Goal: Task Accomplishment & Management: Use online tool/utility

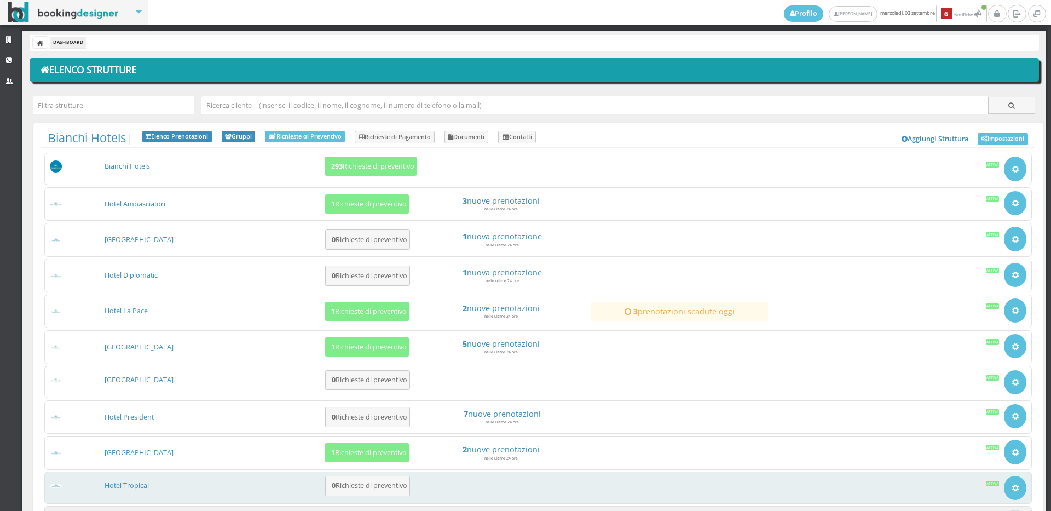
scroll to position [101, 0]
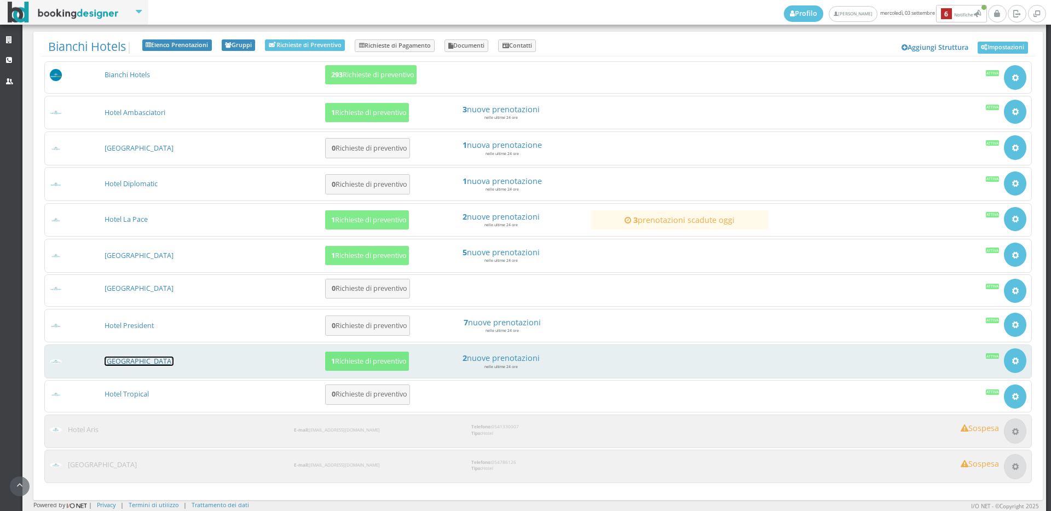
click at [136, 360] on link "[GEOGRAPHIC_DATA]" at bounding box center [139, 360] width 69 height 9
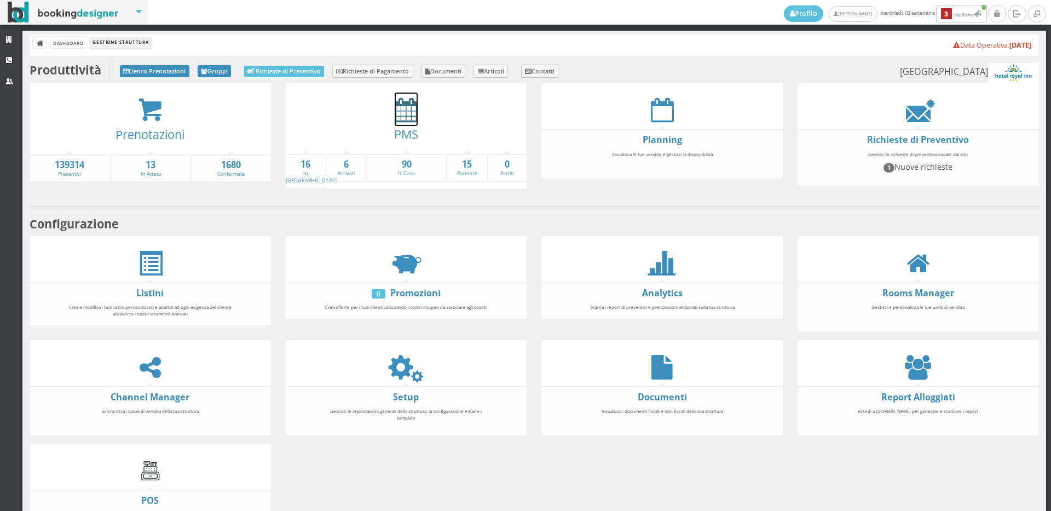
click at [399, 108] on icon at bounding box center [406, 109] width 23 height 25
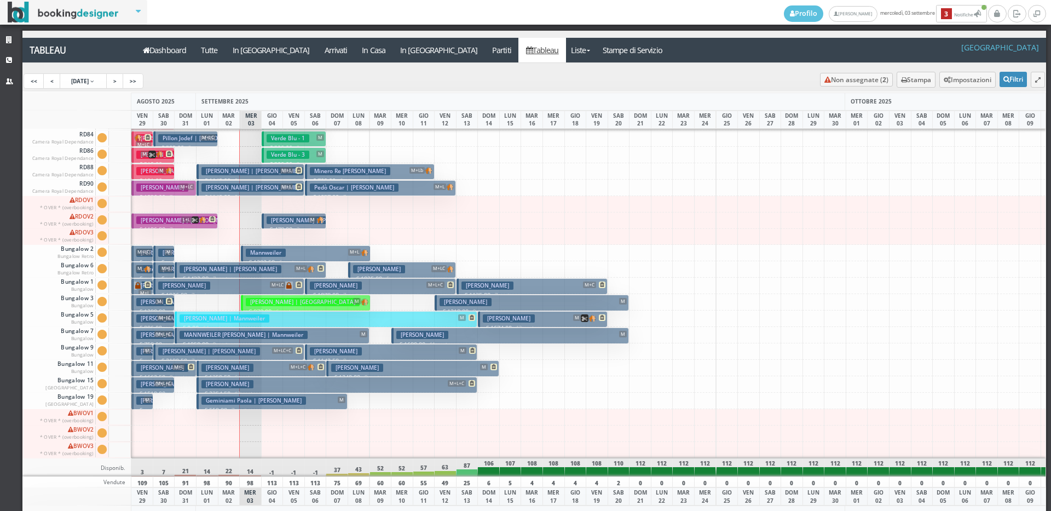
scroll to position [1499, 0]
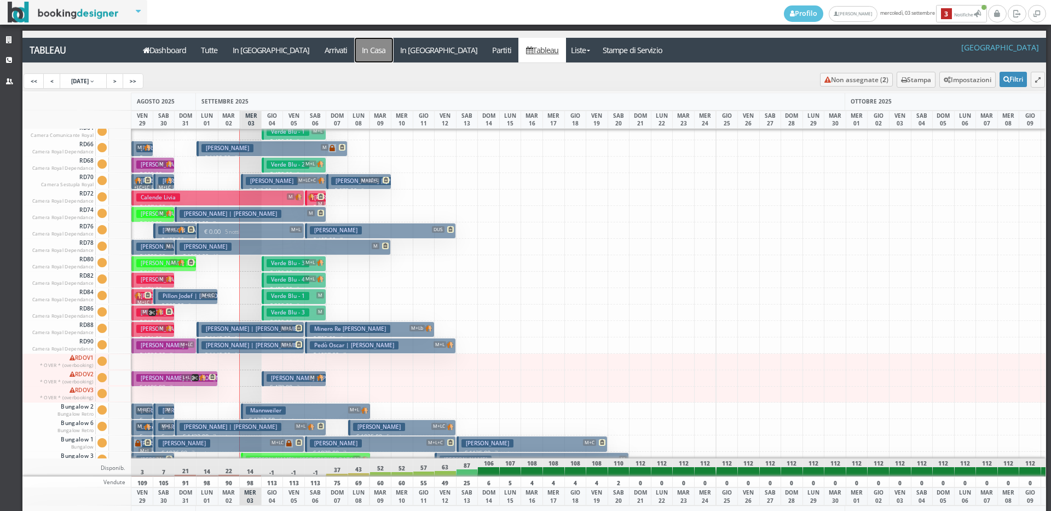
click at [355, 51] on a=pms-instay-reservations"] "In Casa" at bounding box center [374, 50] width 38 height 25
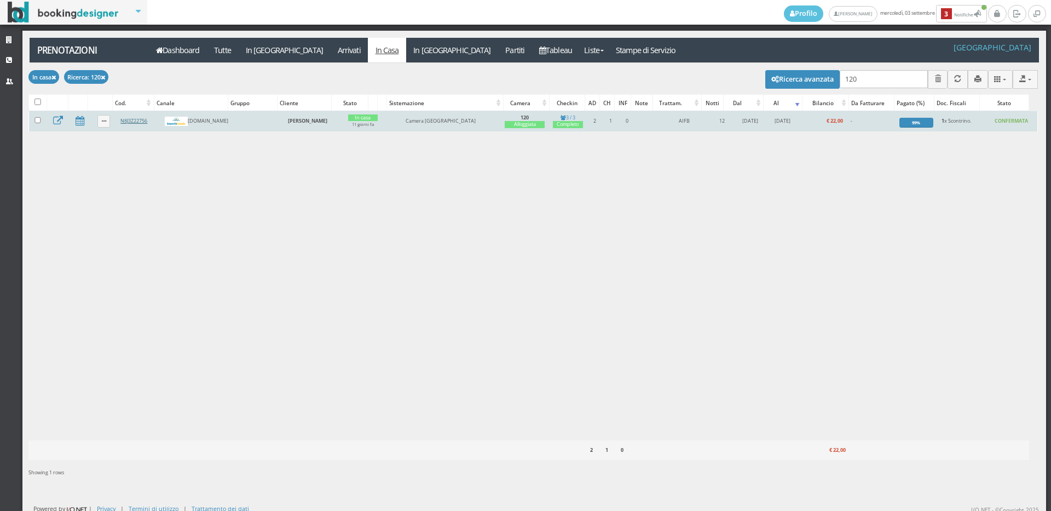
type input "120"
click at [120, 122] on link "N8J3Z22756" at bounding box center [133, 120] width 27 height 7
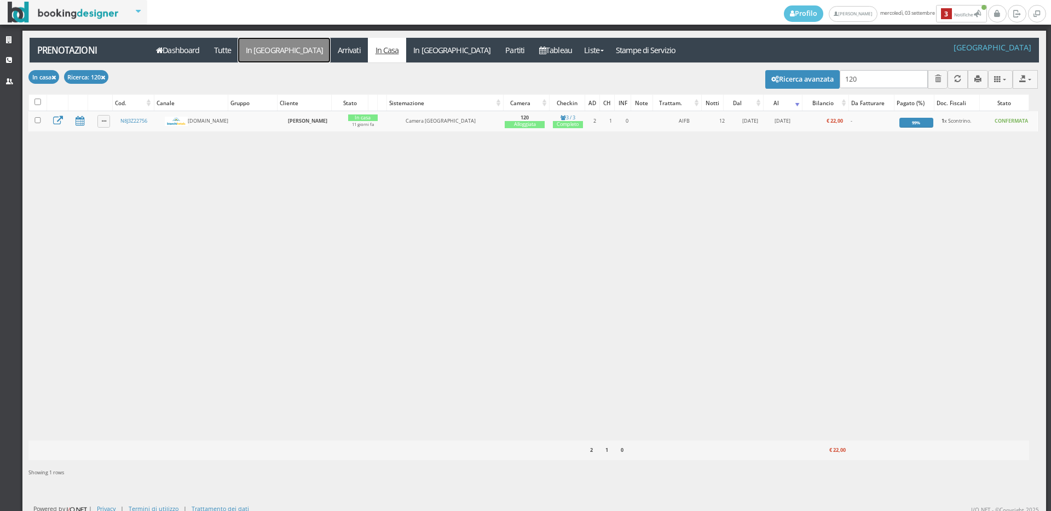
click at [257, 56] on link "In Arrivo" at bounding box center [284, 50] width 92 height 25
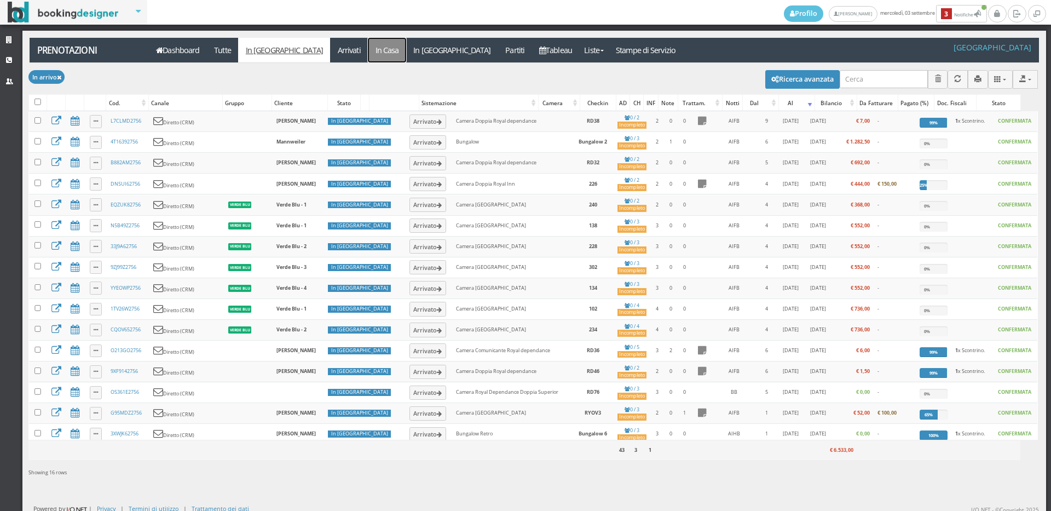
click at [368, 51] on link "In Casa" at bounding box center [387, 50] width 38 height 25
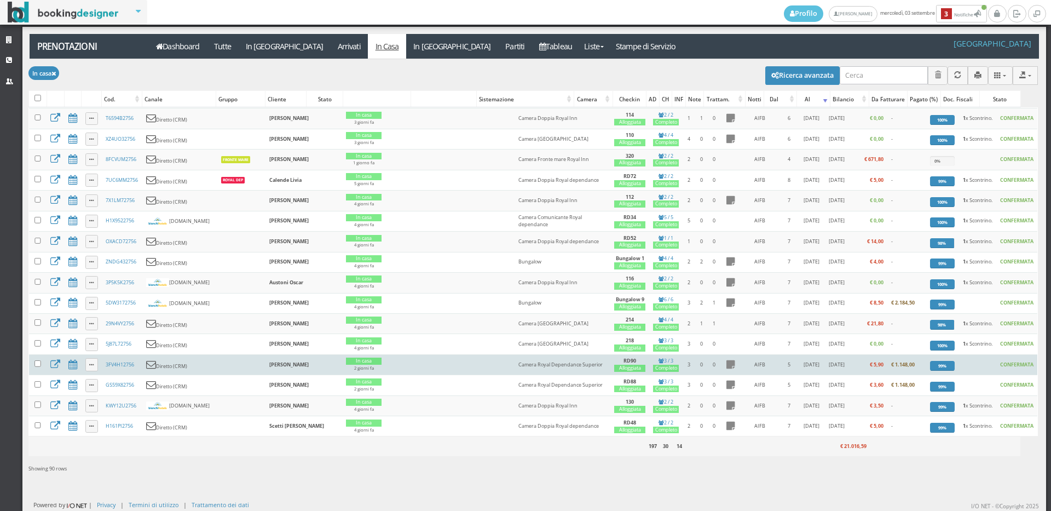
scroll to position [1156, 0]
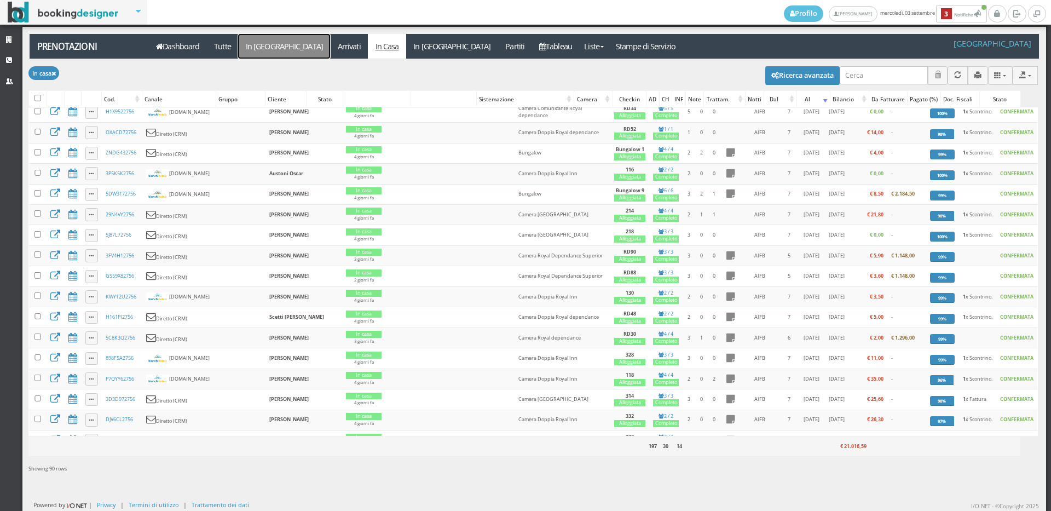
click at [267, 46] on link "In [GEOGRAPHIC_DATA]" at bounding box center [284, 46] width 92 height 25
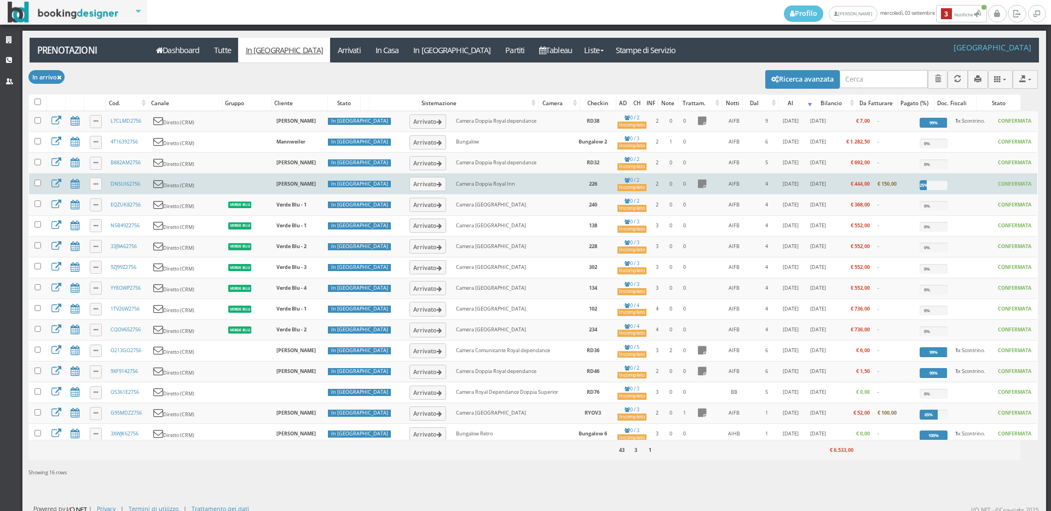
scroll to position [4, 0]
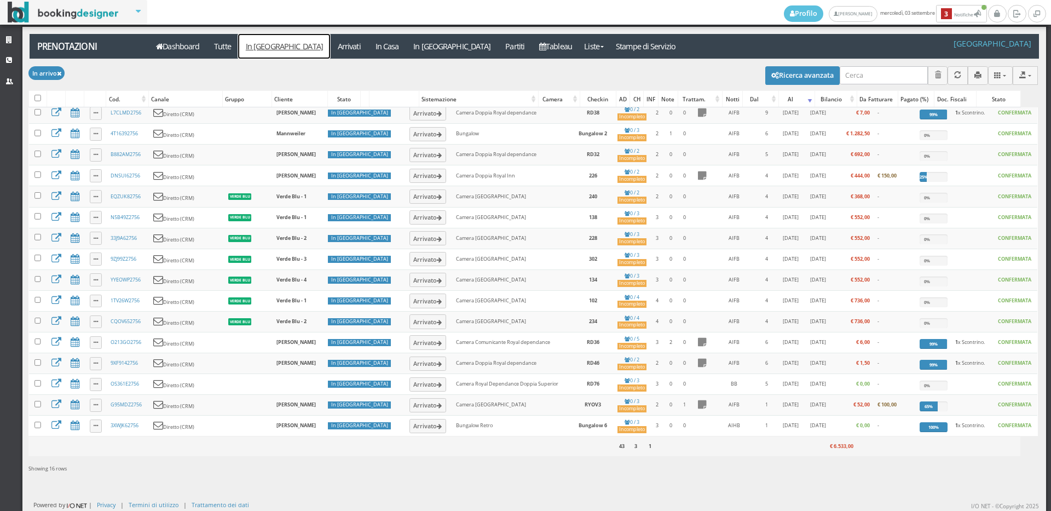
click at [251, 51] on link "In [GEOGRAPHIC_DATA]" at bounding box center [284, 46] width 92 height 25
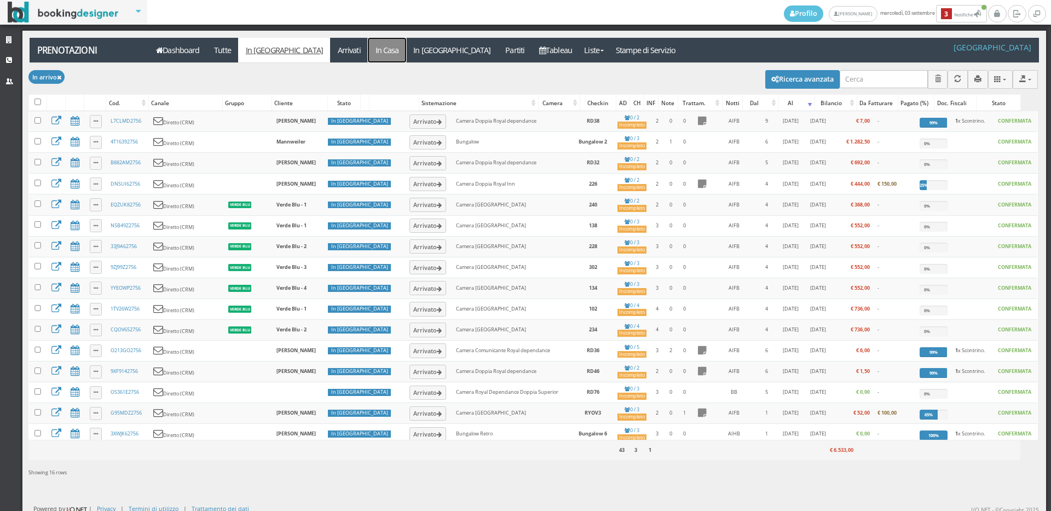
click at [368, 50] on link "In Casa" at bounding box center [387, 50] width 38 height 25
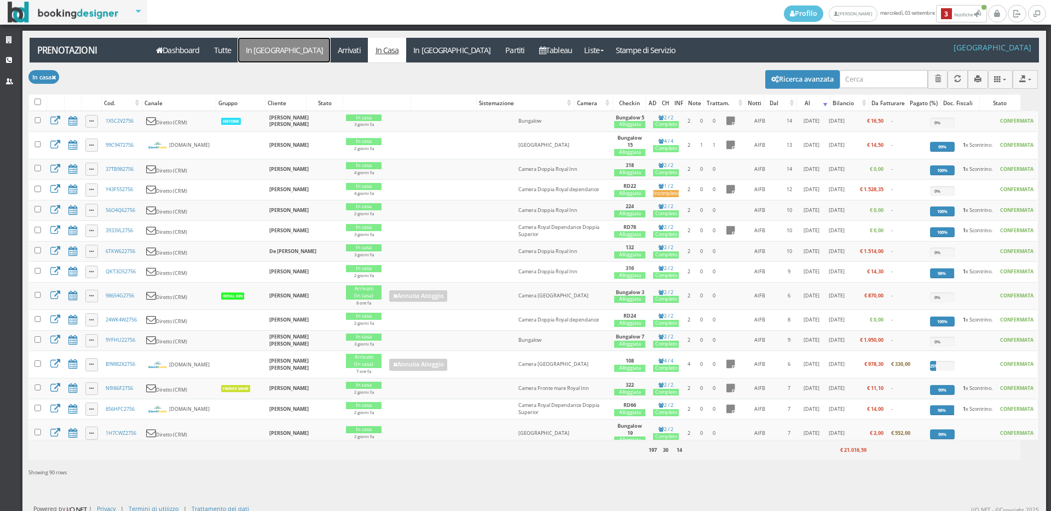
click at [262, 54] on link "In [GEOGRAPHIC_DATA]" at bounding box center [284, 50] width 92 height 25
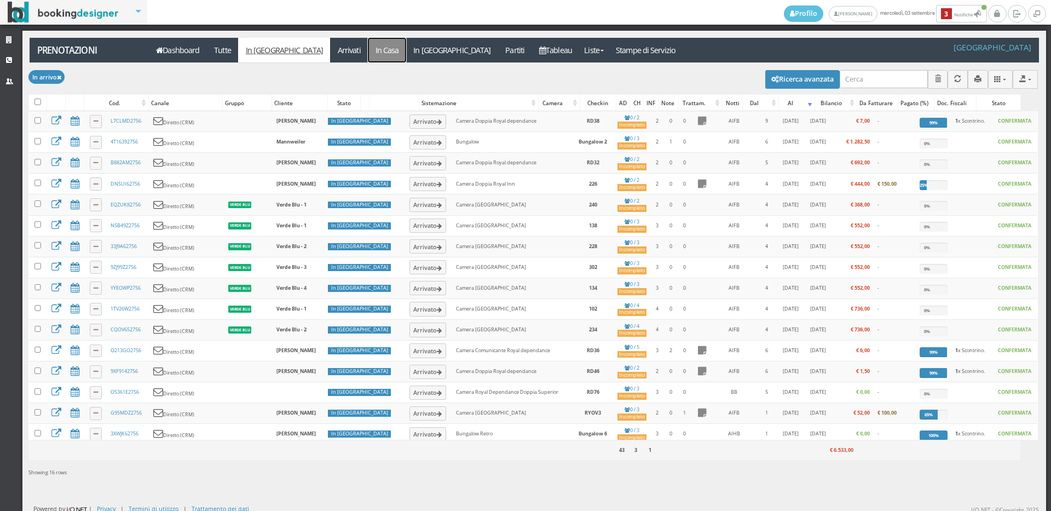
click at [368, 53] on link "In Casa" at bounding box center [387, 50] width 38 height 25
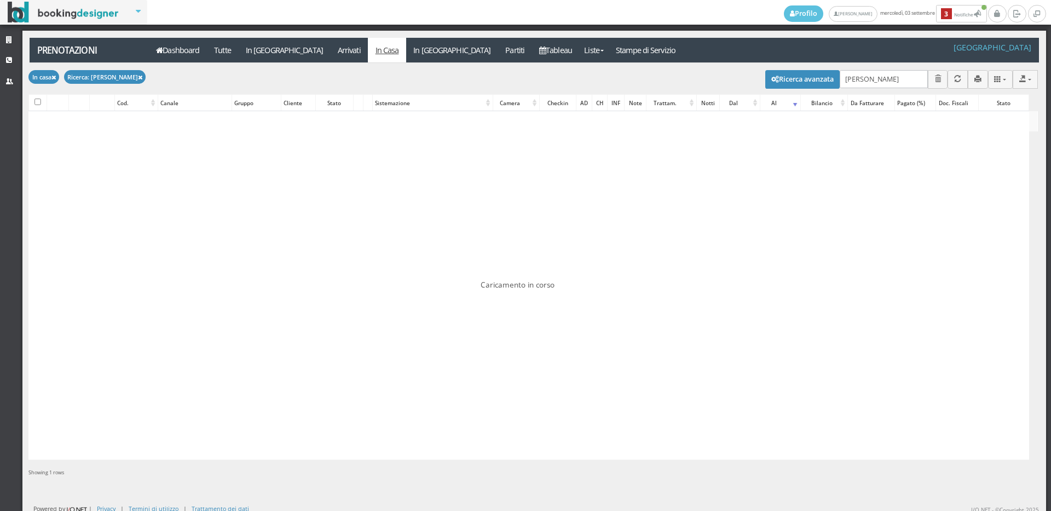
type input "FAGGO"
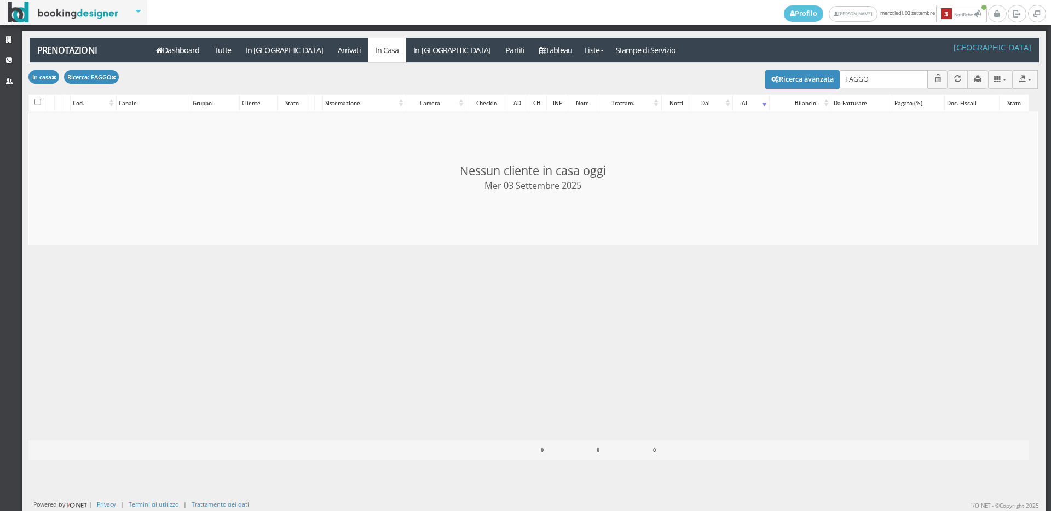
checkbox input "false"
type input "FAGGIO"
checkbox input "false"
type input "FAGGIO"
click at [368, 50] on link "In Casa" at bounding box center [387, 50] width 38 height 25
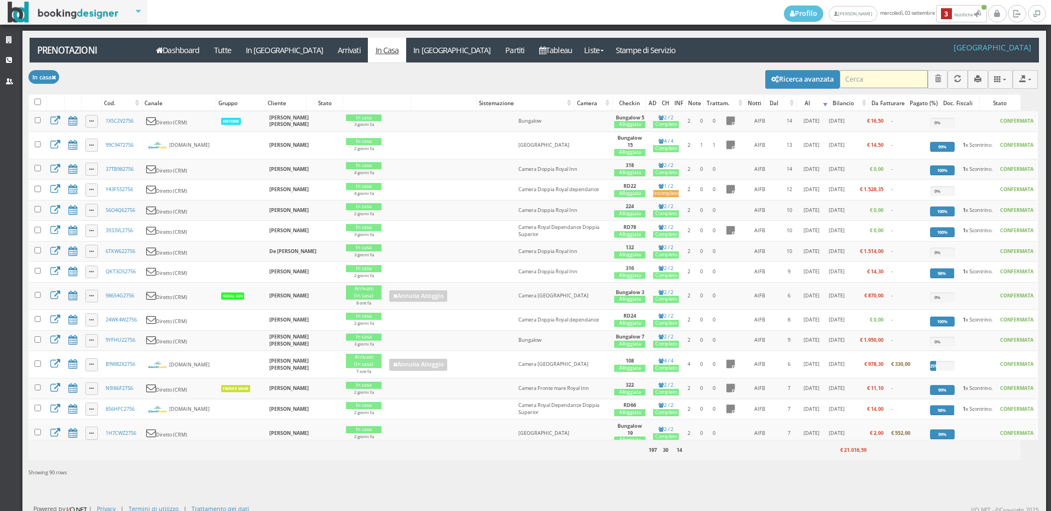
click at [857, 76] on input "search" at bounding box center [884, 79] width 88 height 18
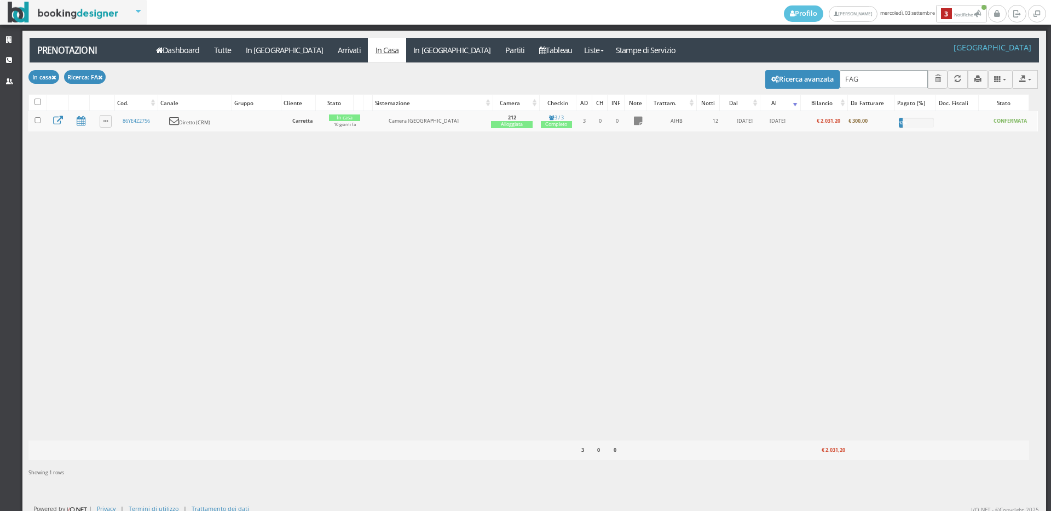
type input "[PERSON_NAME]"
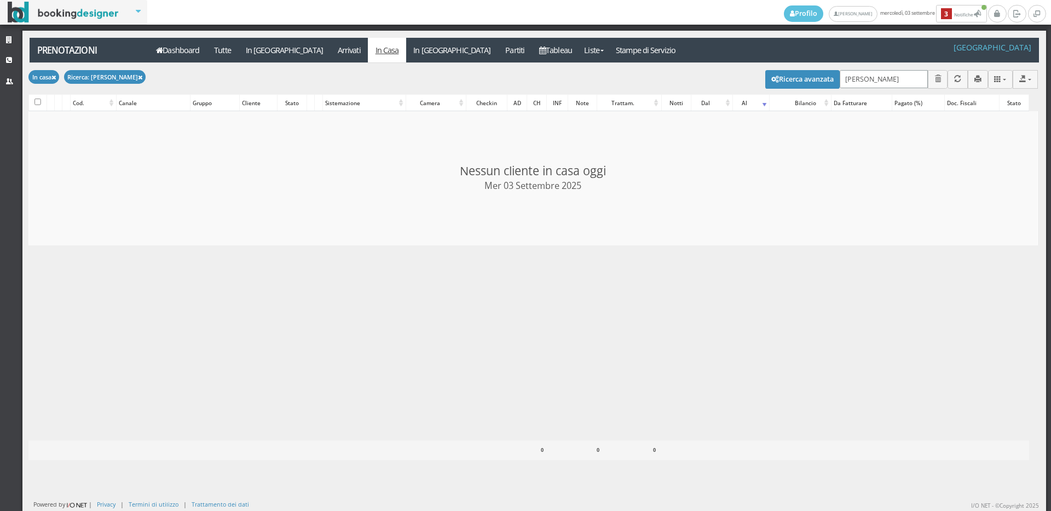
checkbox input "false"
type input "FAGG"
click at [5, 40] on link "Strutture" at bounding box center [11, 41] width 22 height 20
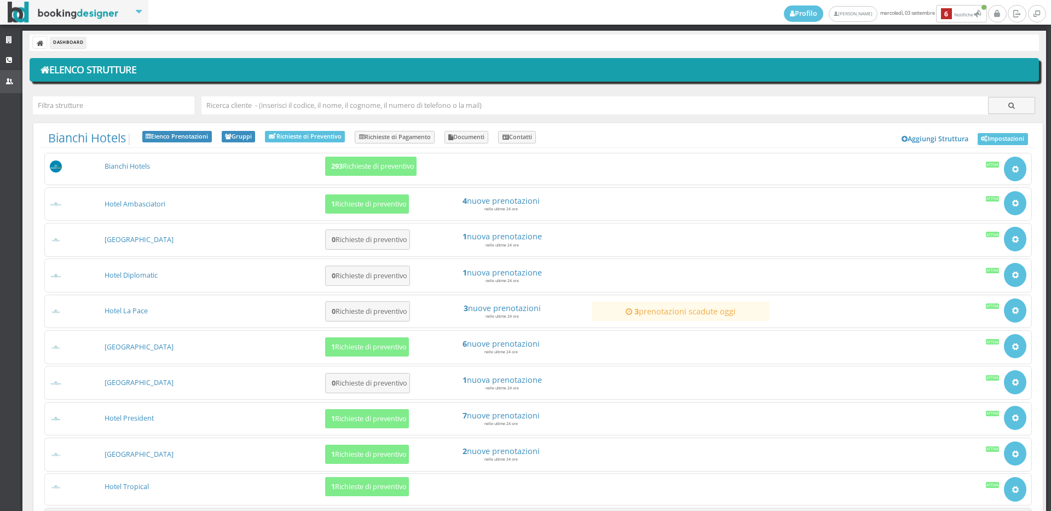
click at [11, 81] on icon at bounding box center [10, 81] width 9 height 9
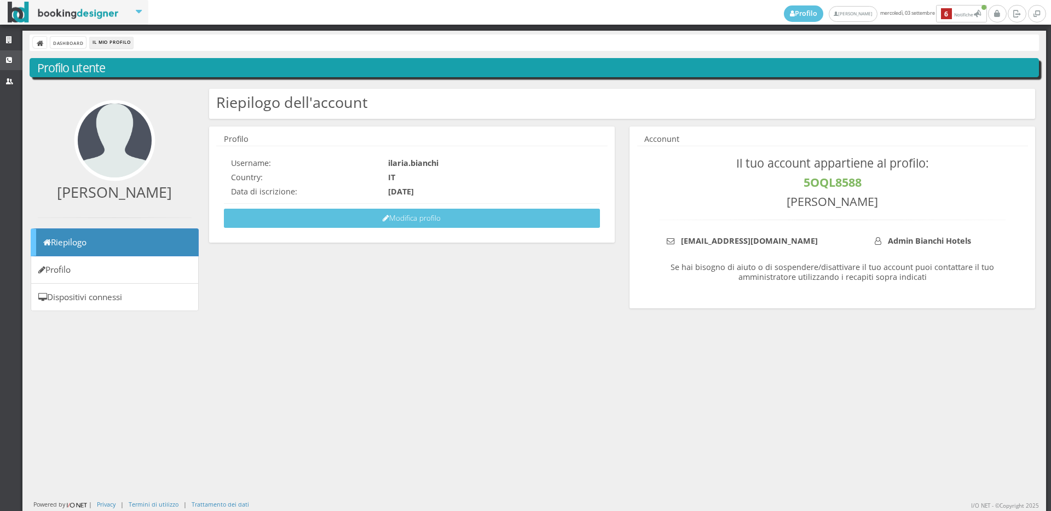
click at [9, 54] on link "CRM" at bounding box center [11, 60] width 22 height 20
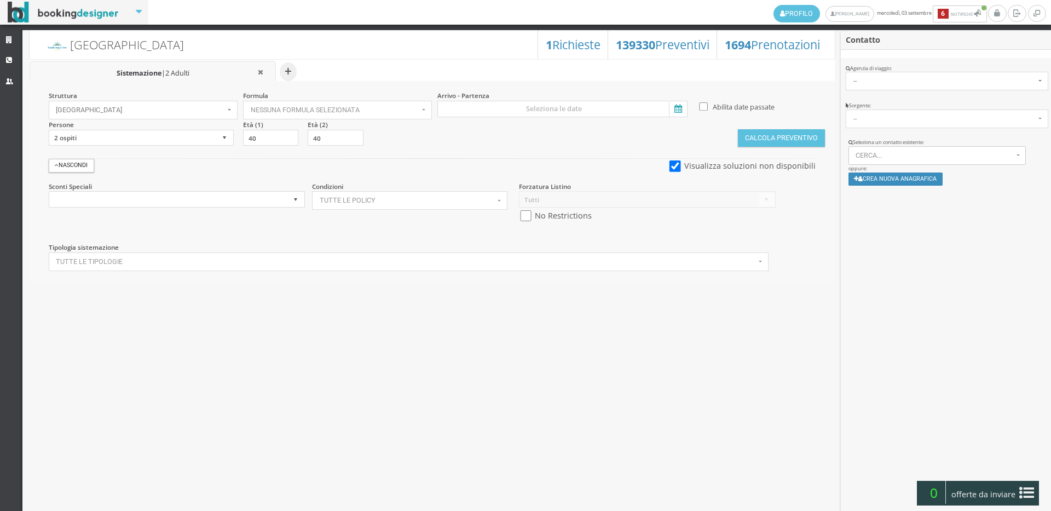
select select
click at [6, 37] on icon at bounding box center [10, 40] width 9 height 7
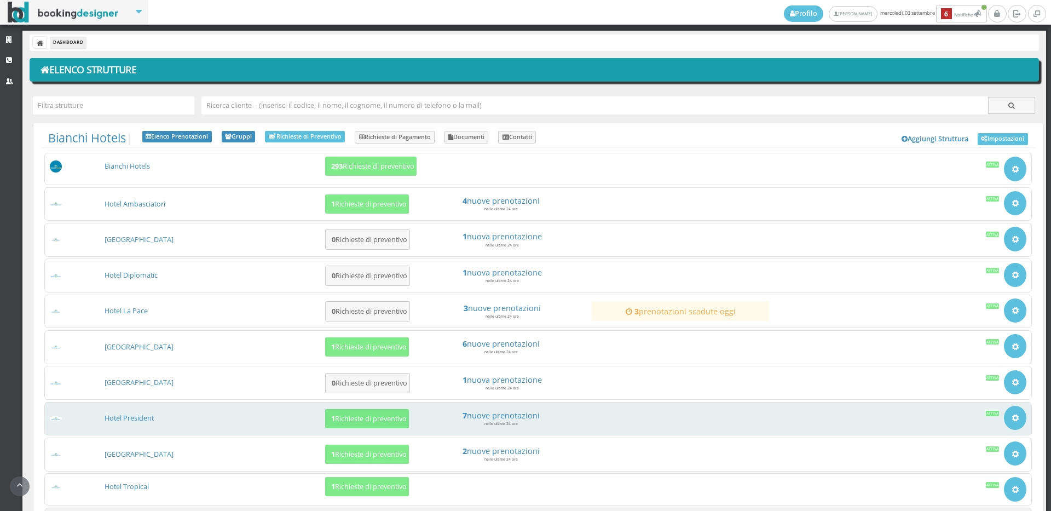
scroll to position [103, 0]
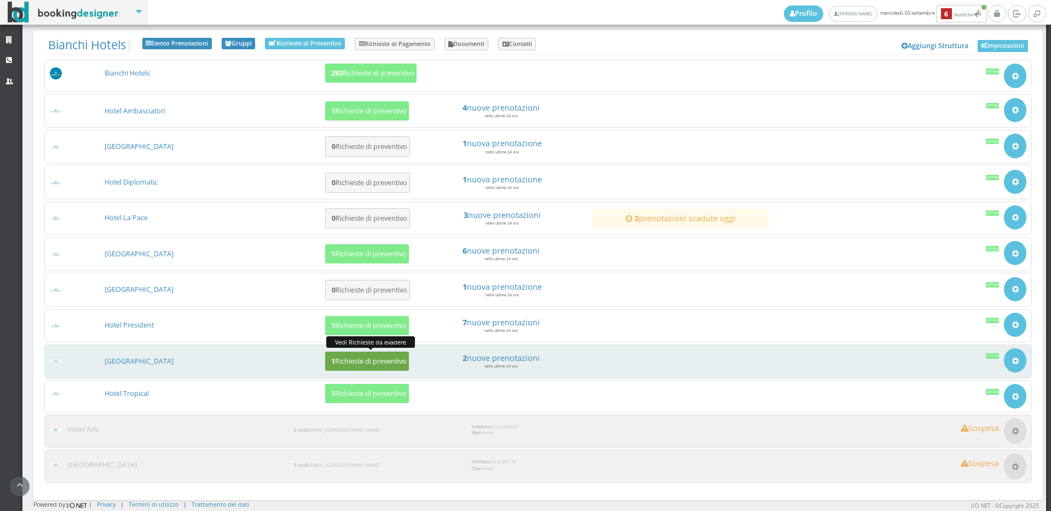
click at [336, 367] on button "1 Richieste di preventivo" at bounding box center [367, 360] width 84 height 19
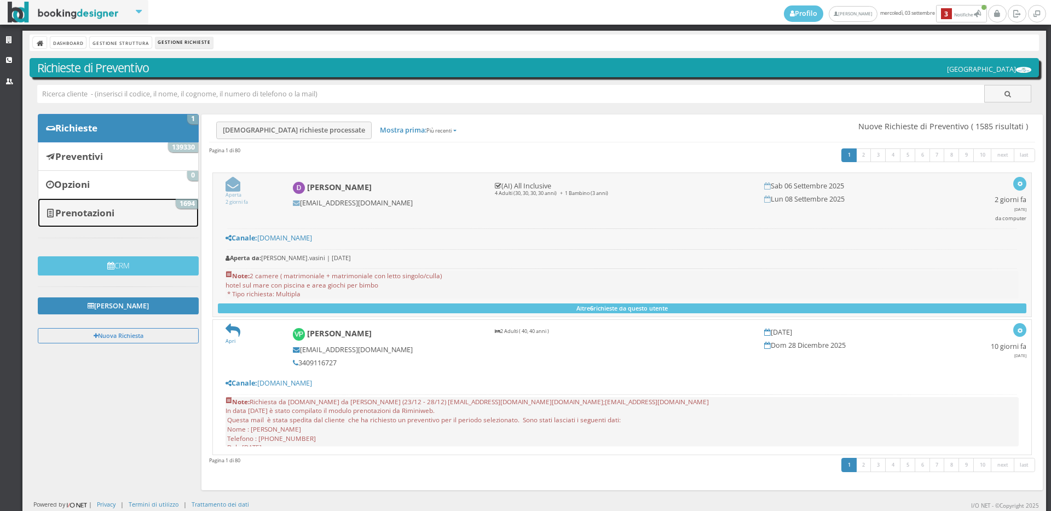
click at [97, 220] on link "Prenotazioni 1694" at bounding box center [118, 212] width 161 height 28
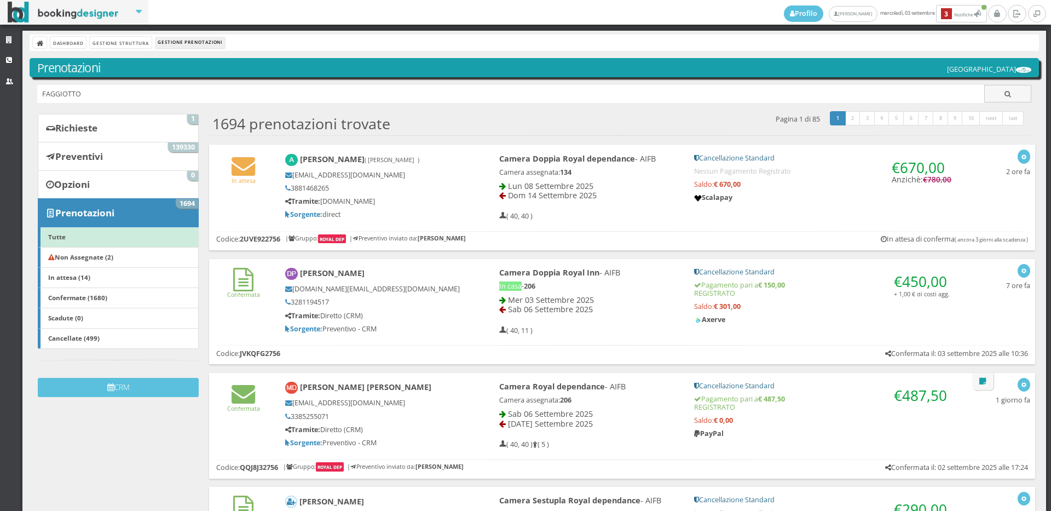
type input "FAGGIOTTO"
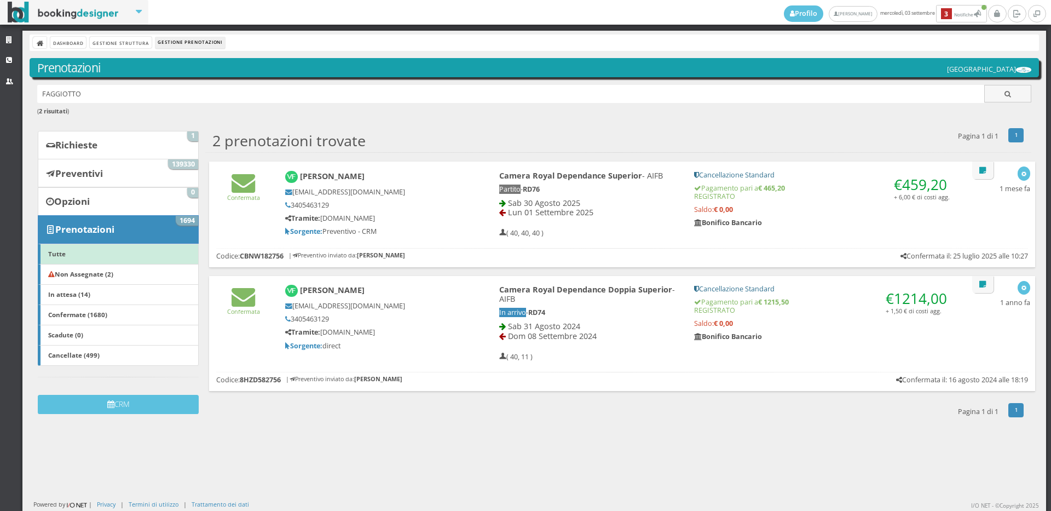
click at [224, 207] on div "Confermata [PERSON_NAME] [EMAIL_ADDRESS][DOMAIN_NAME] 3405463129 Tramite: [DOMA…" at bounding box center [622, 201] width 826 height 80
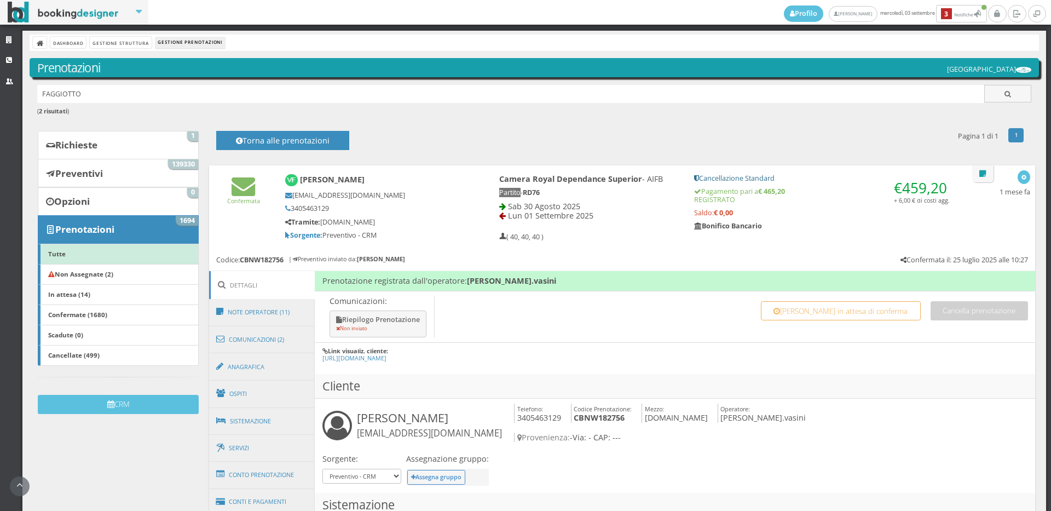
scroll to position [243, 0]
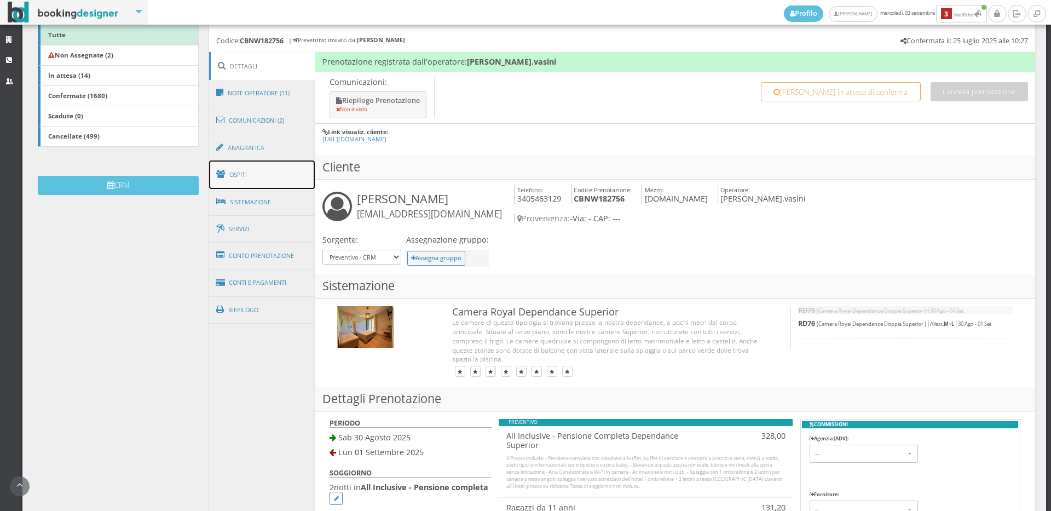
click at [254, 175] on link "Ospiti" at bounding box center [262, 174] width 106 height 28
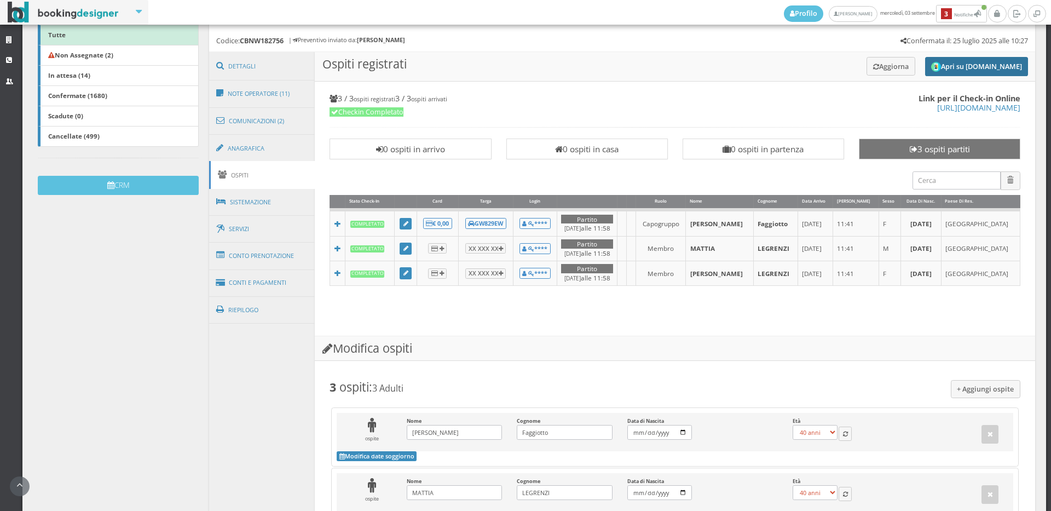
click at [1006, 67] on button "Apri su Online-Check.in" at bounding box center [976, 66] width 103 height 19
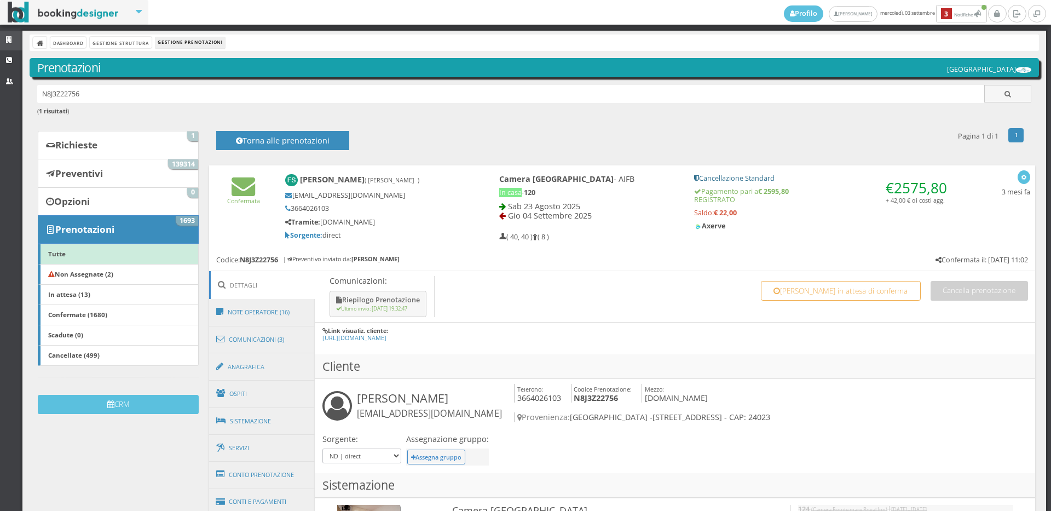
click at [8, 42] on icon at bounding box center [10, 40] width 9 height 7
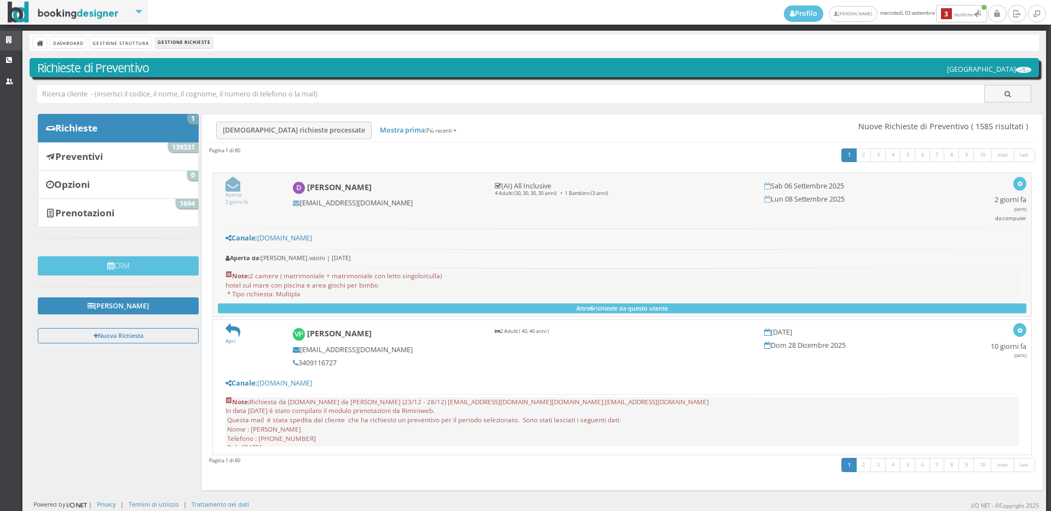
click at [11, 37] on icon at bounding box center [10, 40] width 9 height 7
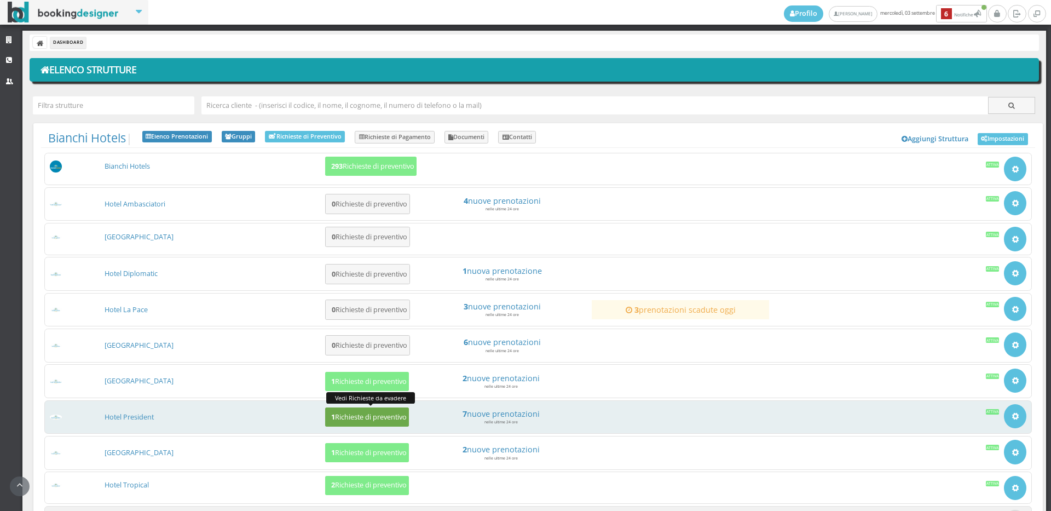
scroll to position [101, 0]
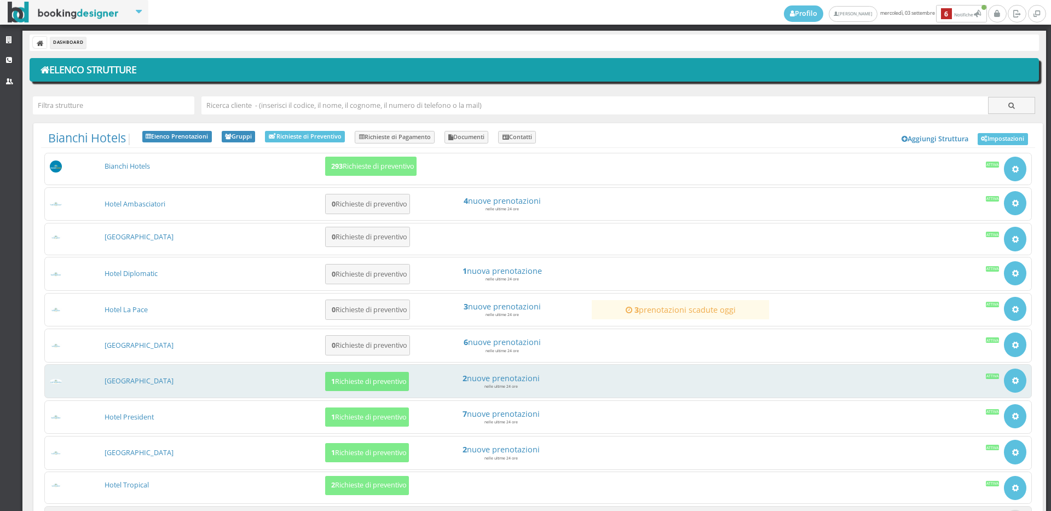
scroll to position [61, 0]
